Goal: Information Seeking & Learning: Learn about a topic

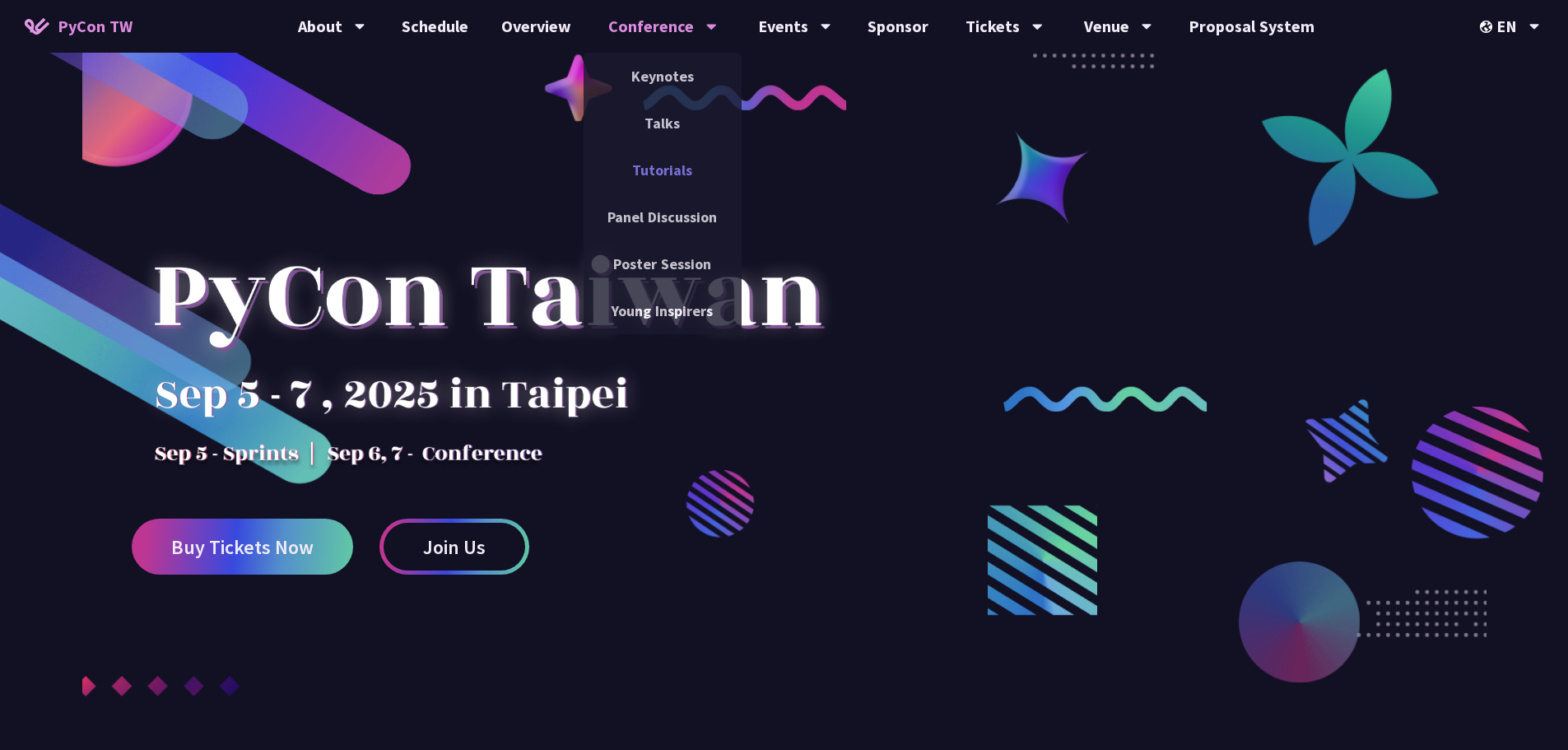
click at [681, 171] on link "Tutorials" at bounding box center [662, 169] width 158 height 39
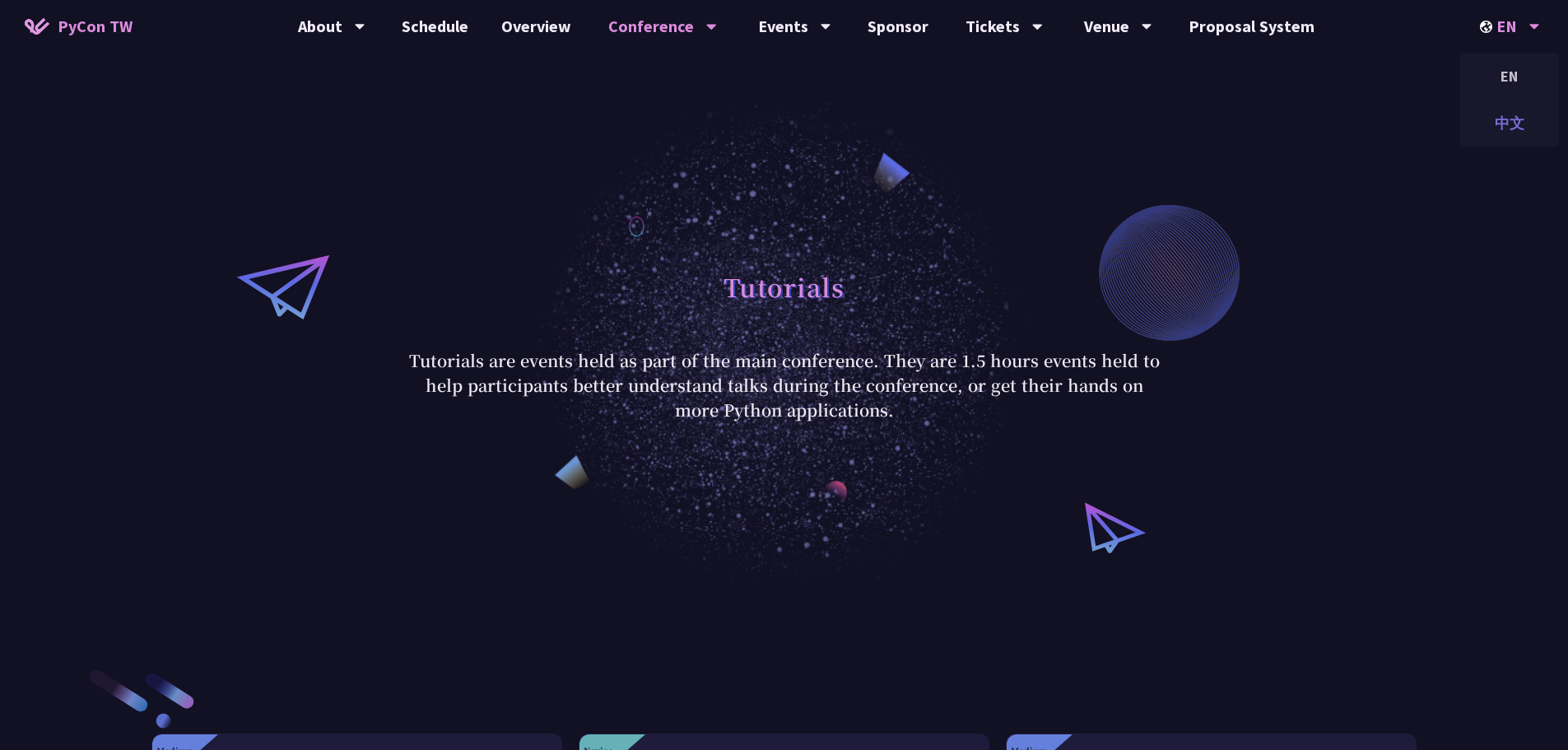
click at [1511, 118] on div "中文" at bounding box center [1509, 123] width 99 height 39
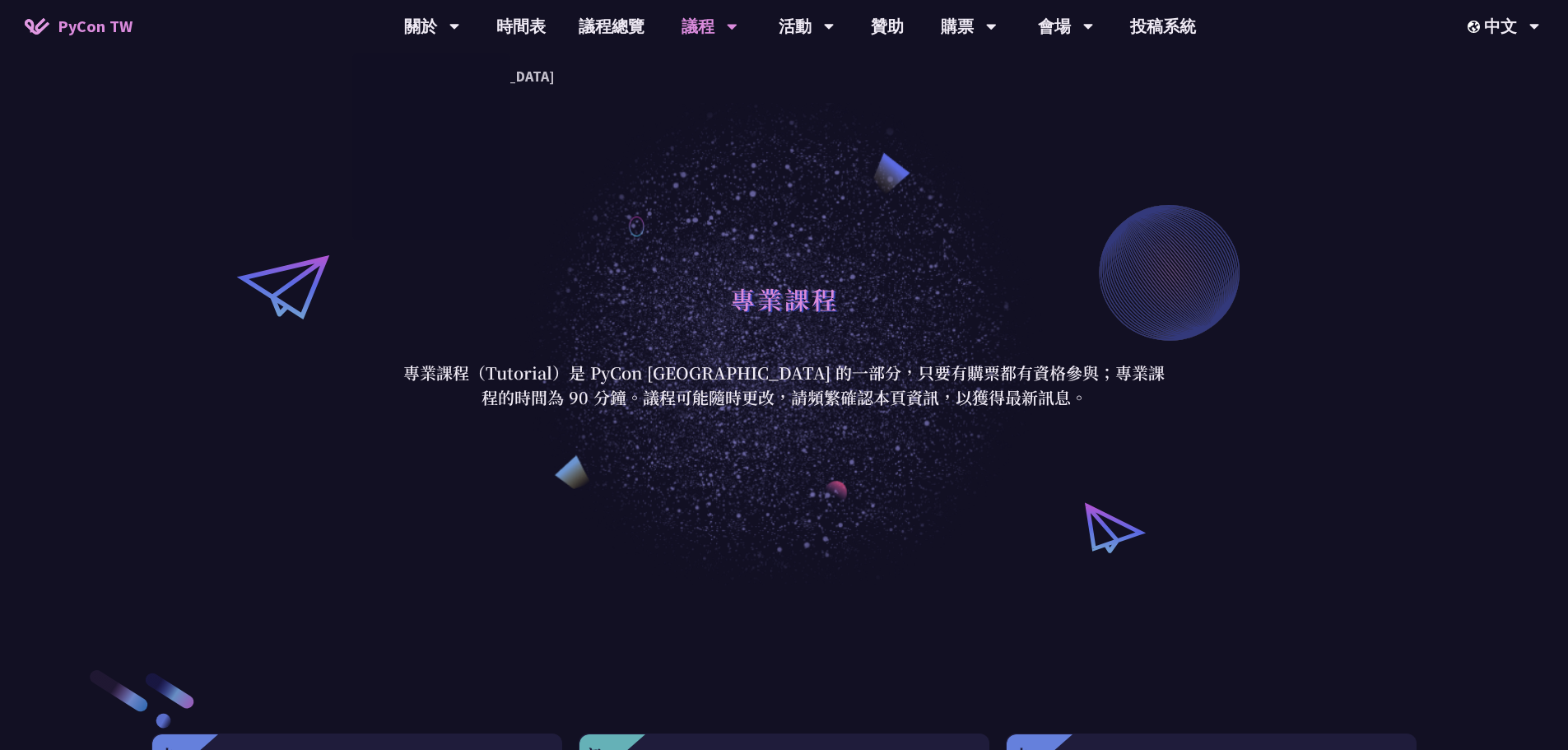
click at [93, 19] on span "PyCon TW" at bounding box center [95, 27] width 75 height 25
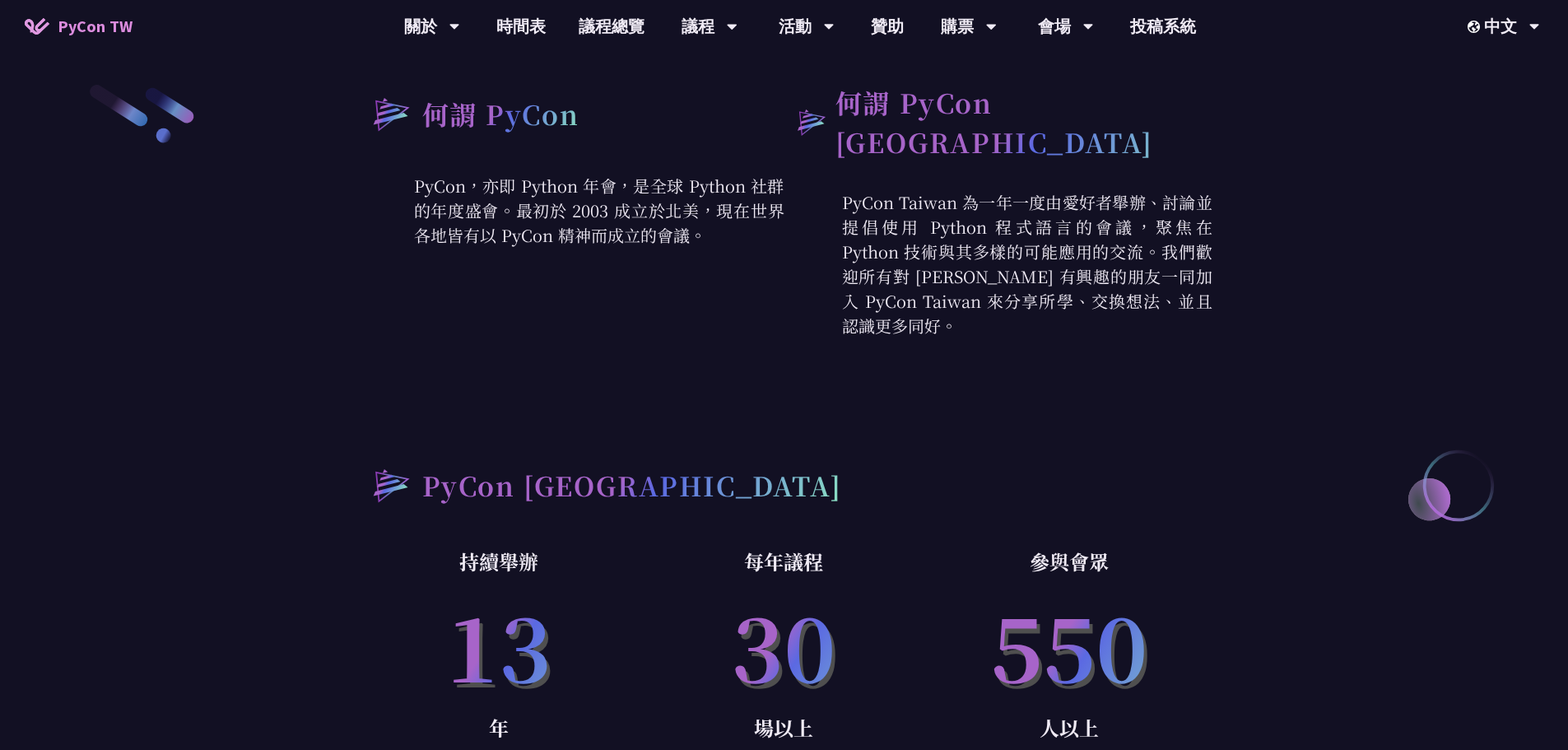
scroll to position [741, 0]
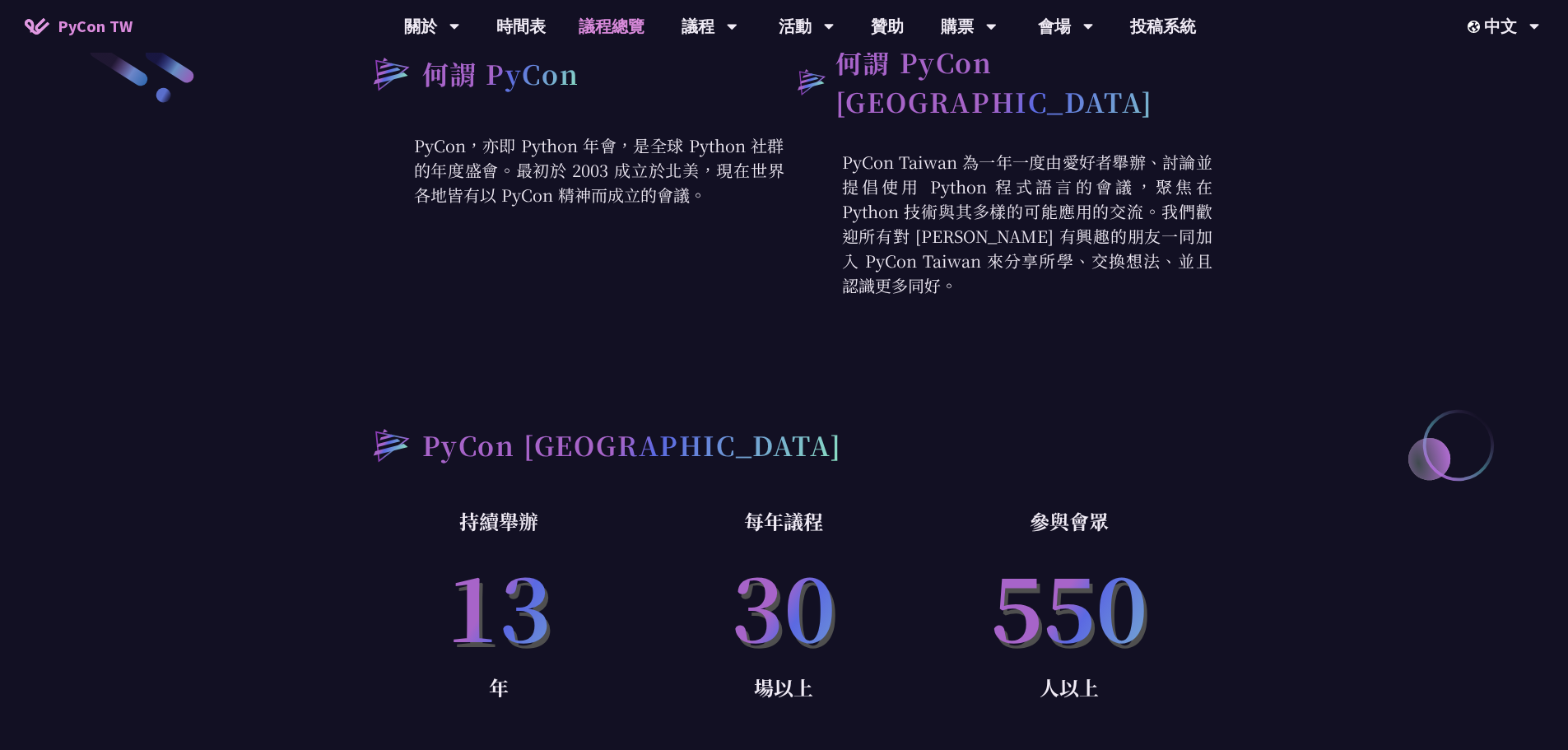
click at [610, 22] on link "議程總覽" at bounding box center [611, 26] width 99 height 52
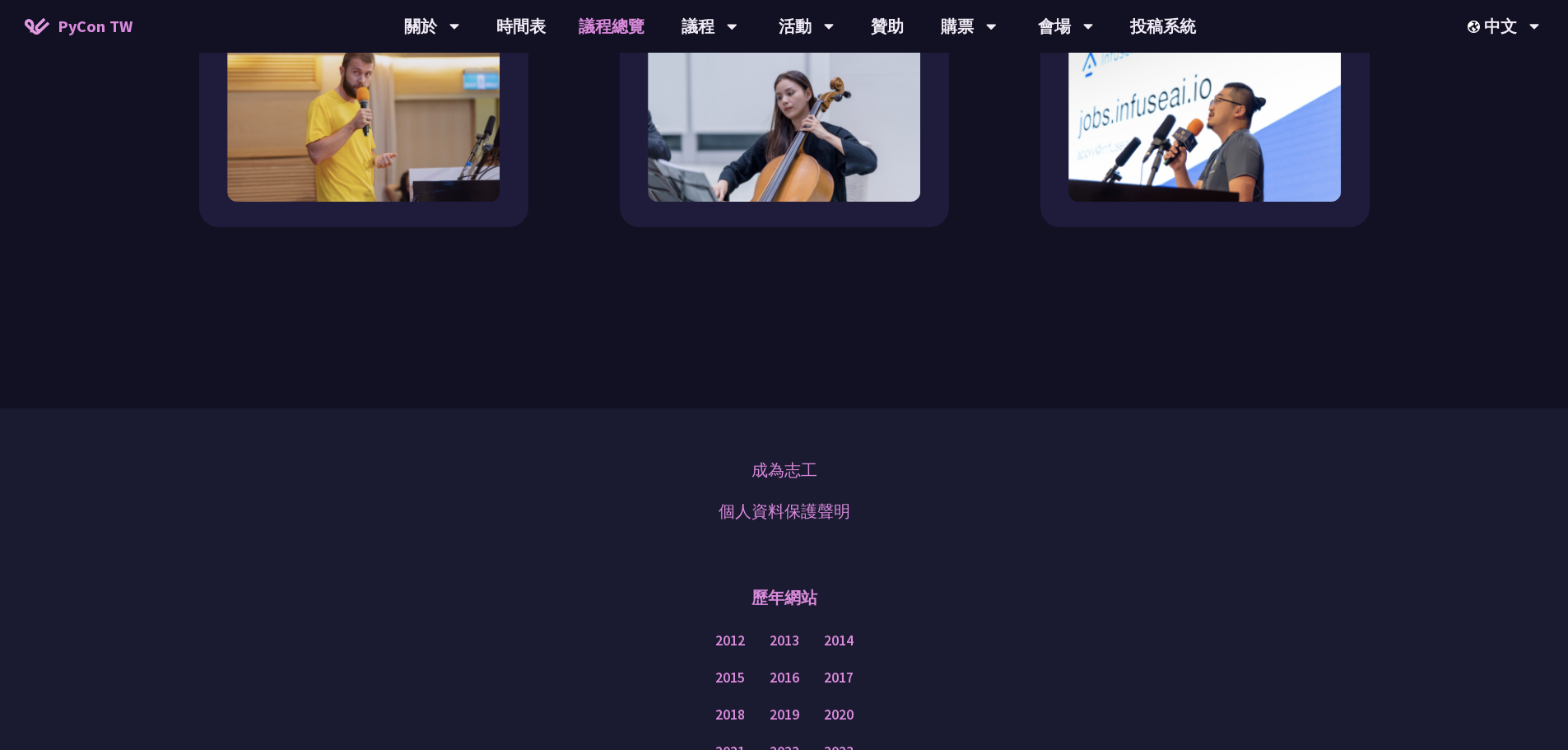
scroll to position [1962, 0]
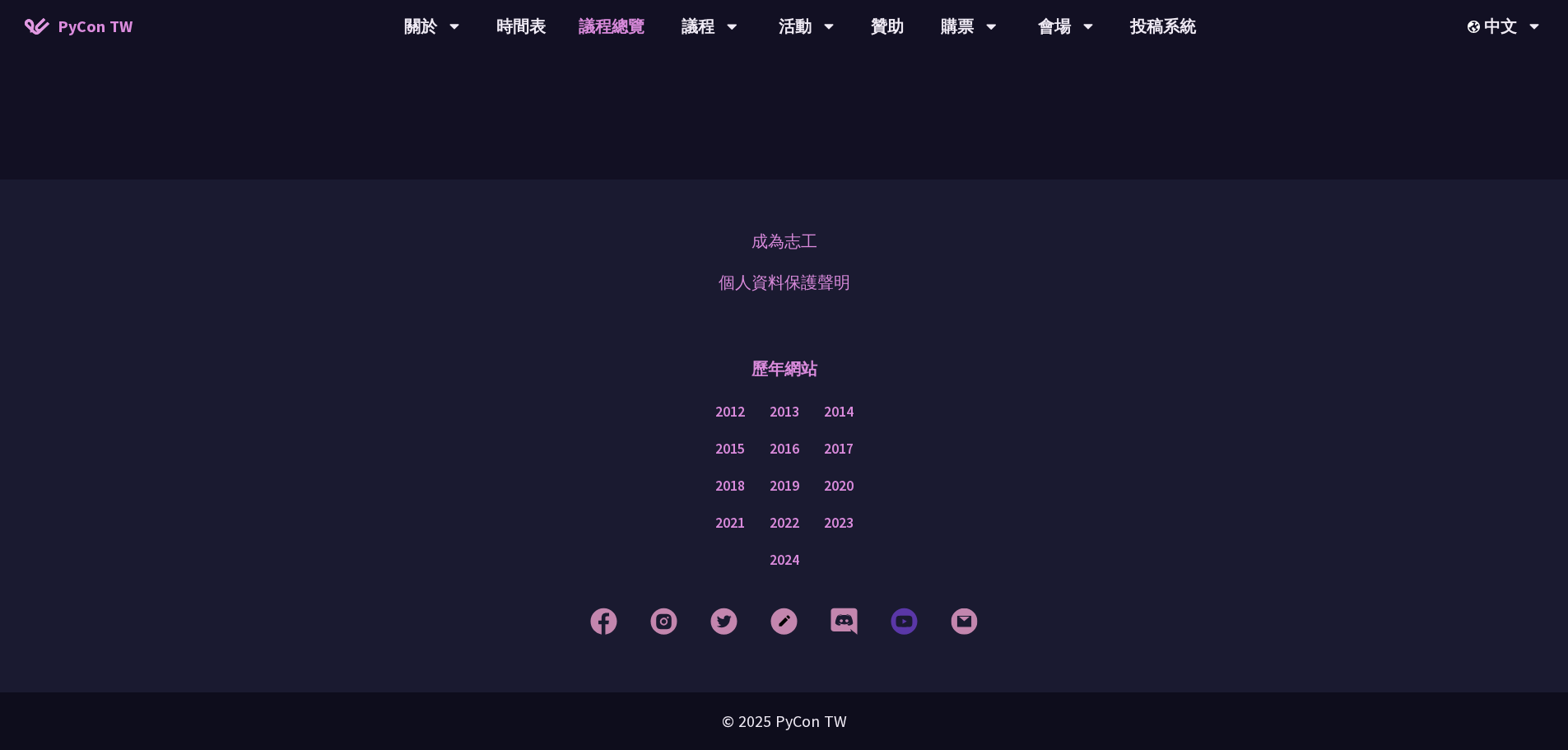
click at [904, 621] on img at bounding box center [904, 620] width 27 height 27
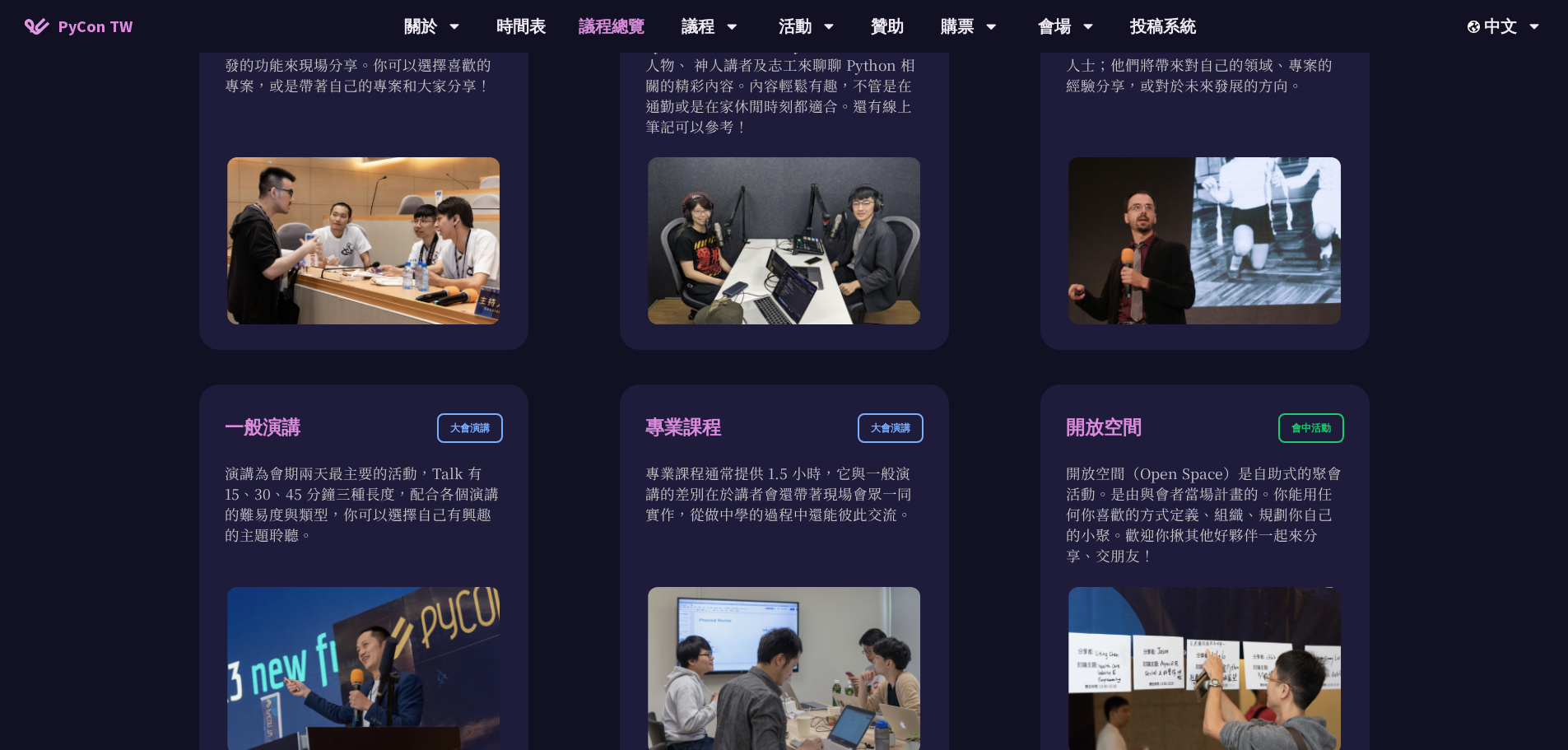
scroll to position [728, 0]
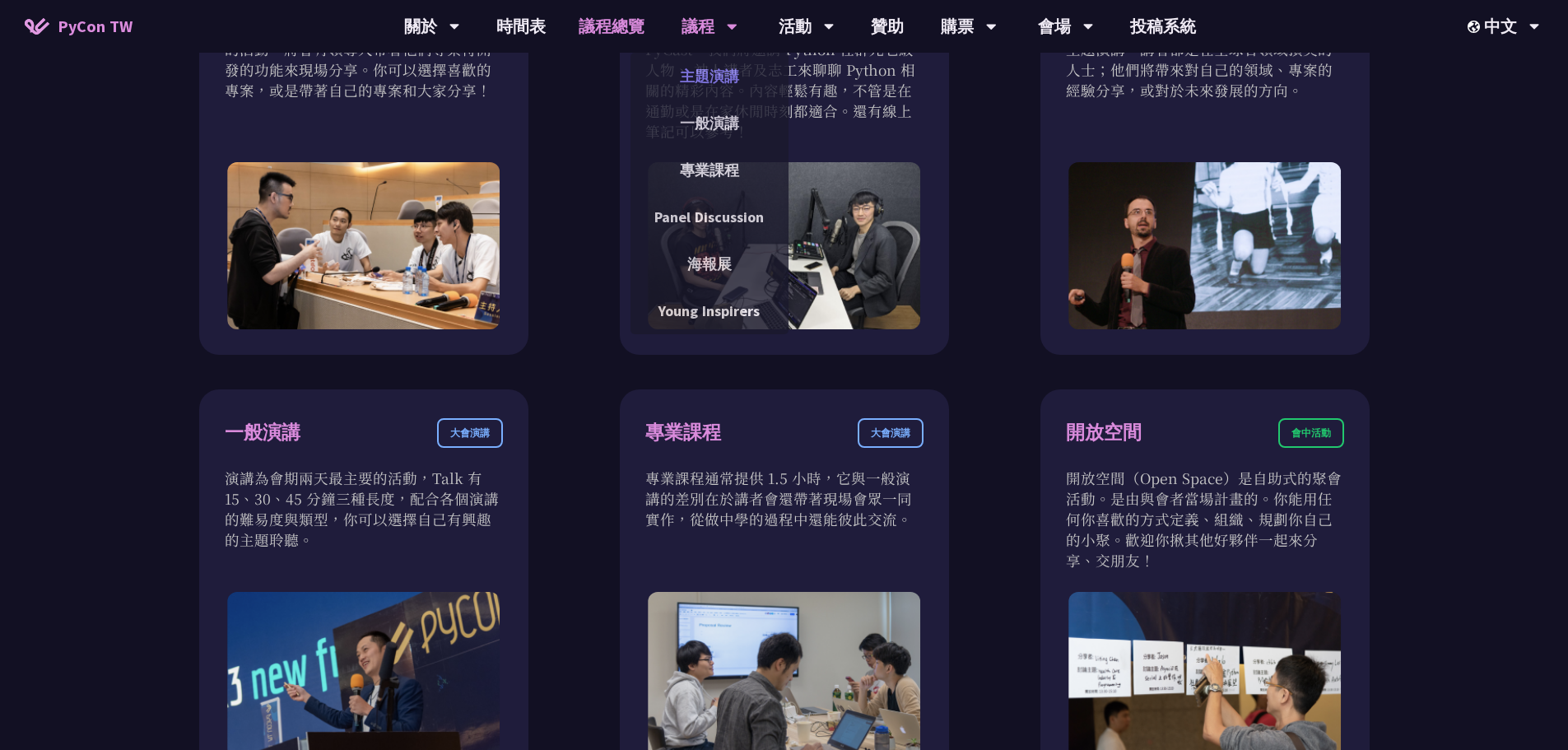
click at [715, 68] on link "主題演講" at bounding box center [709, 76] width 158 height 39
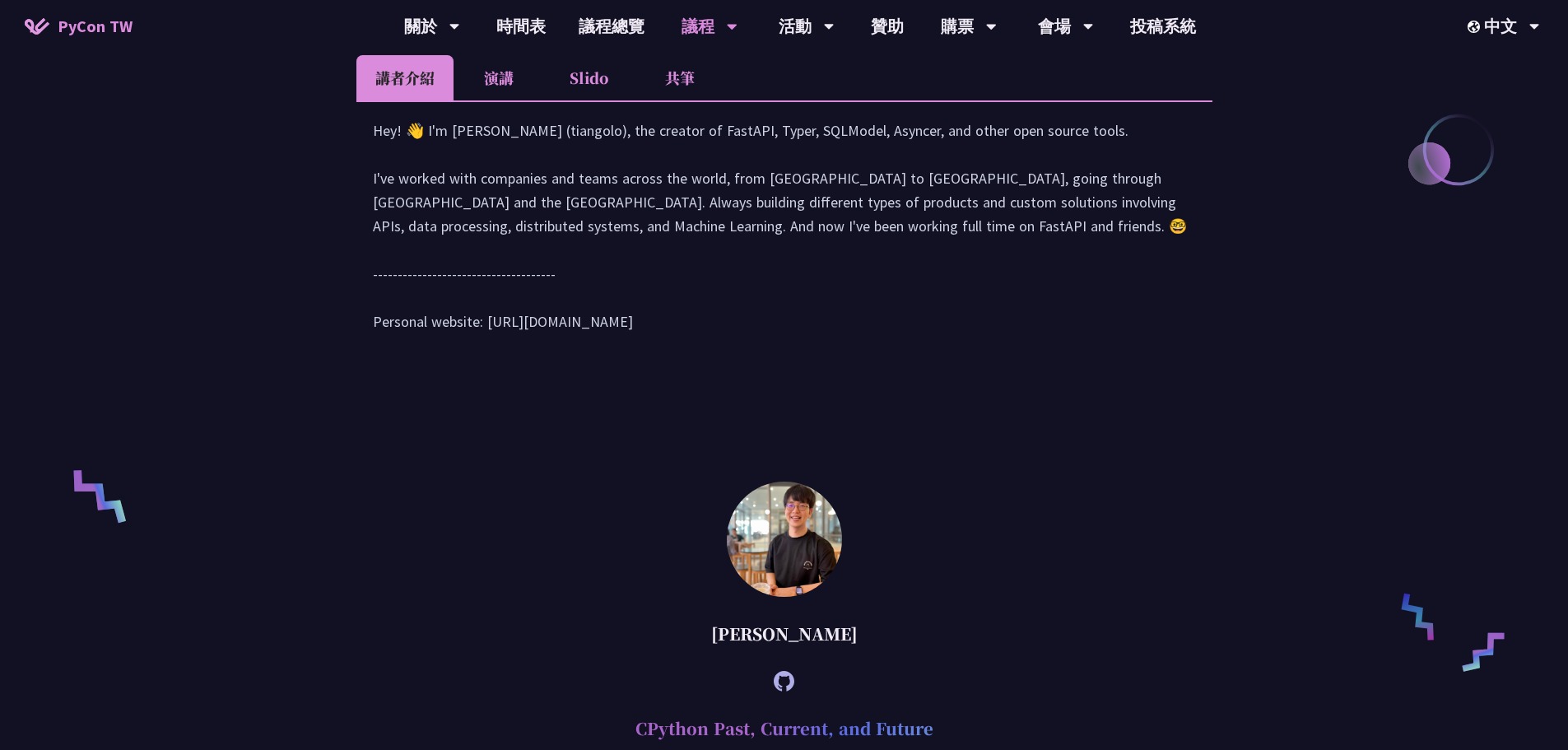
scroll to position [823, 0]
click at [490, 67] on li "演講" at bounding box center [498, 76] width 91 height 45
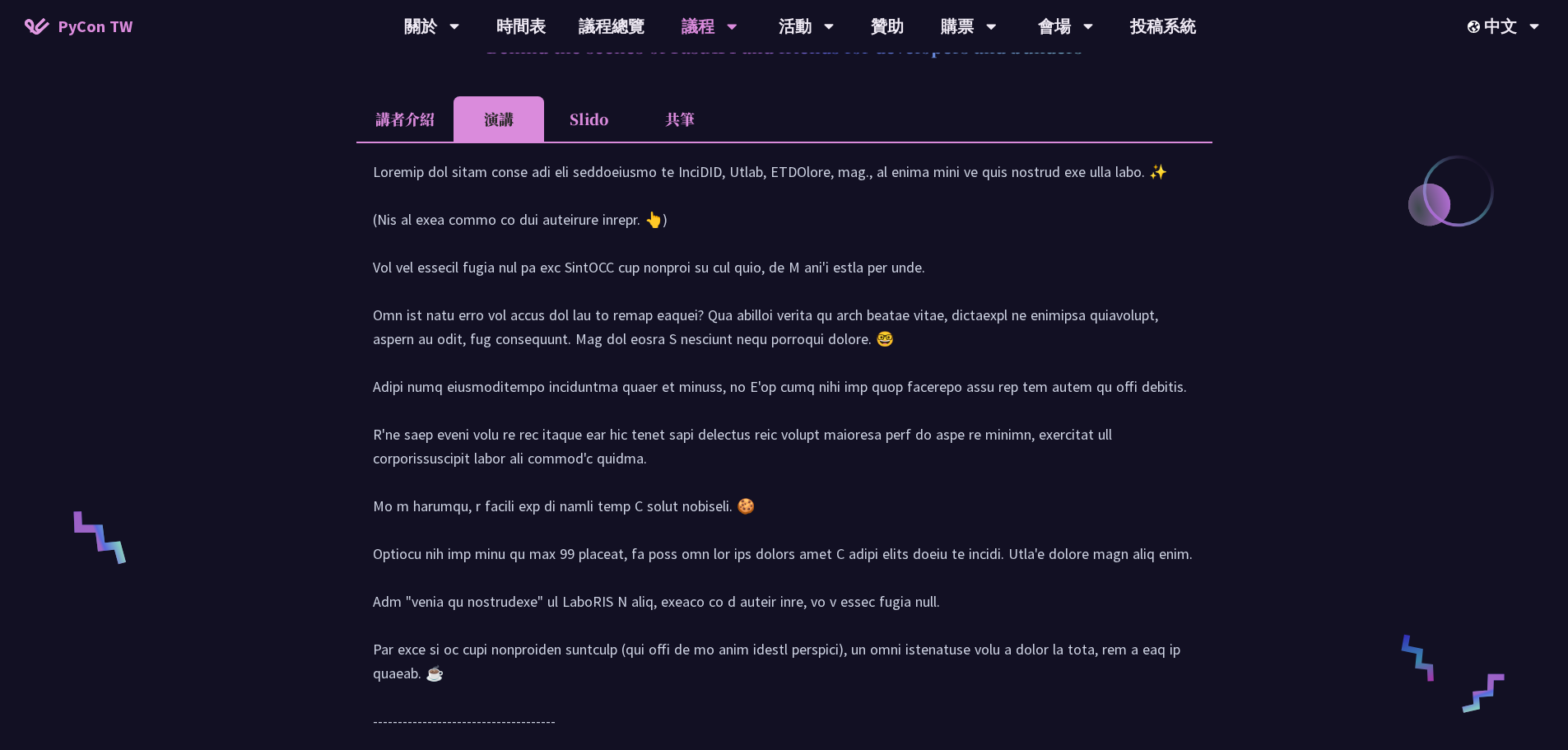
scroll to position [741, 0]
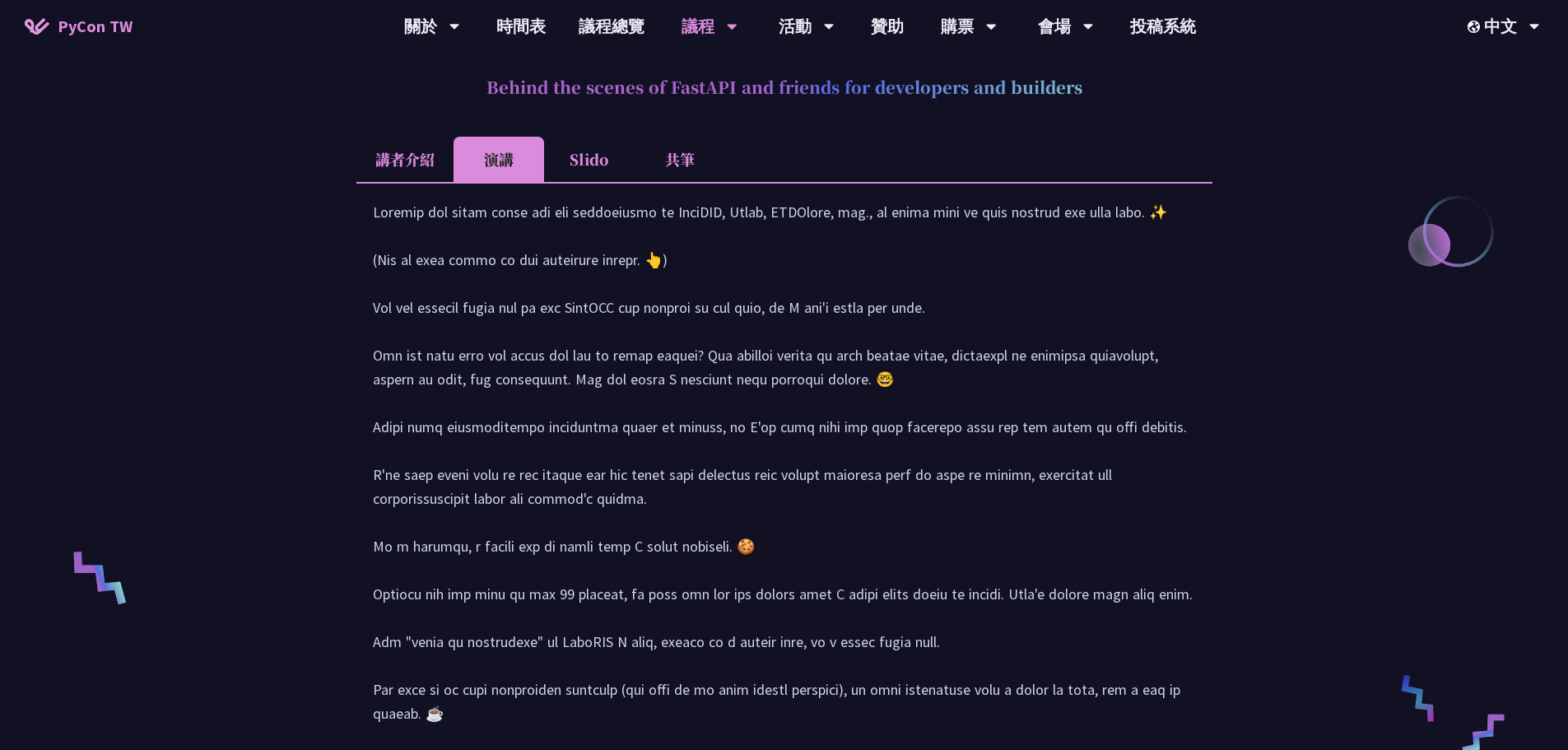
click at [390, 159] on li "講者介紹" at bounding box center [404, 159] width 97 height 45
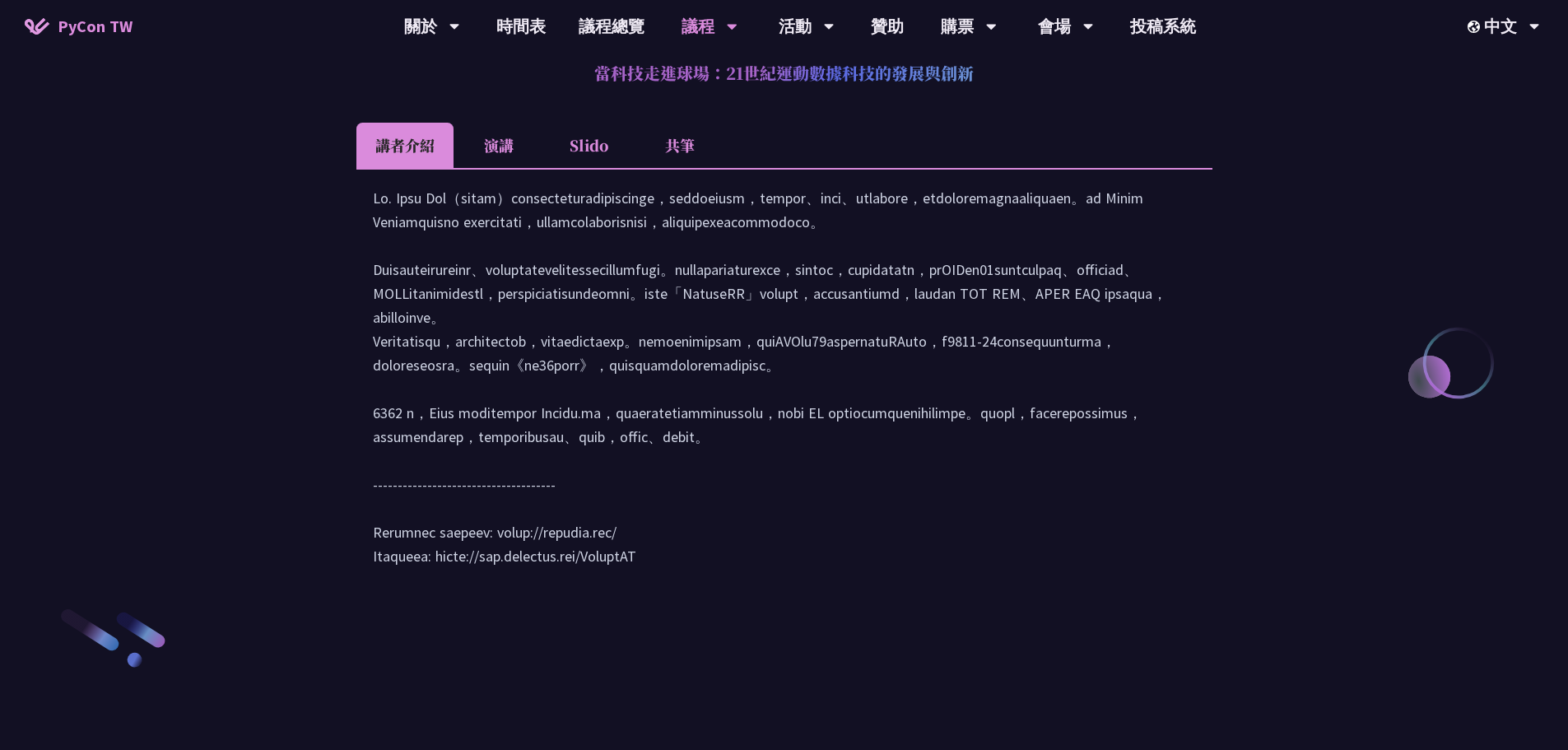
scroll to position [2140, 0]
